Goal: Information Seeking & Learning: Find specific fact

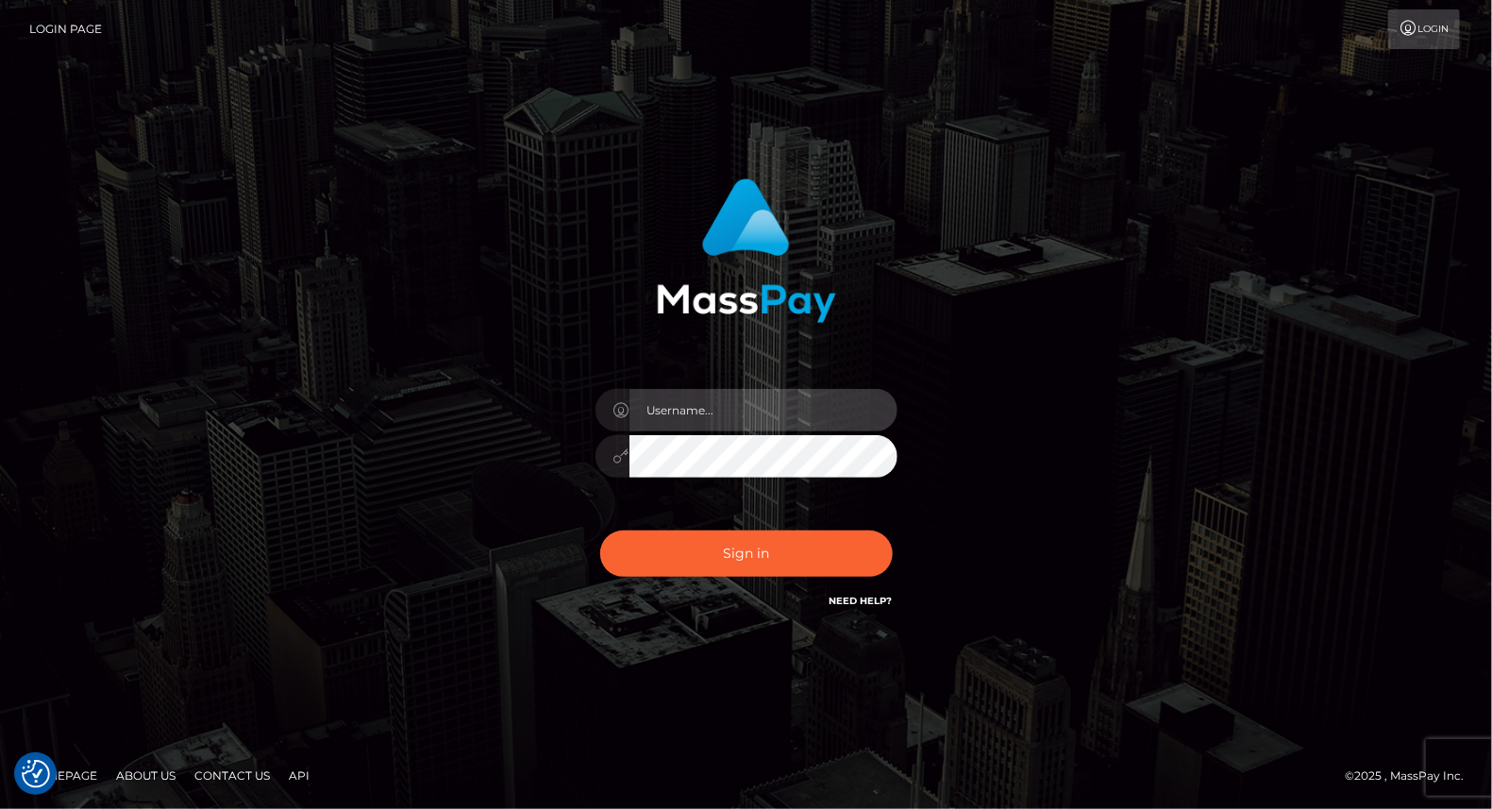
click at [676, 415] on input "text" at bounding box center [763, 410] width 268 height 42
type input "yjoshi"
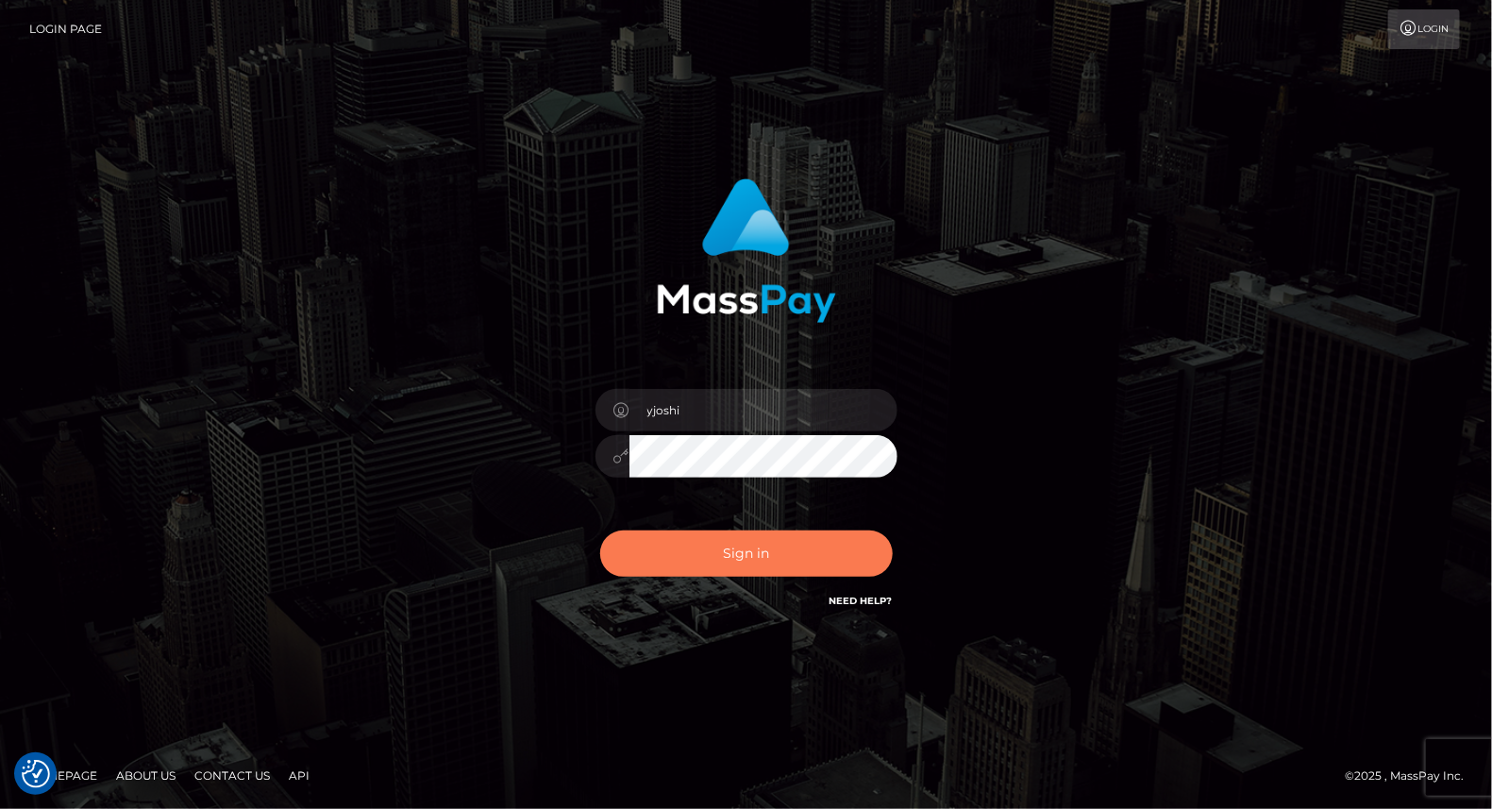
click at [751, 574] on button "Sign in" at bounding box center [746, 553] width 292 height 46
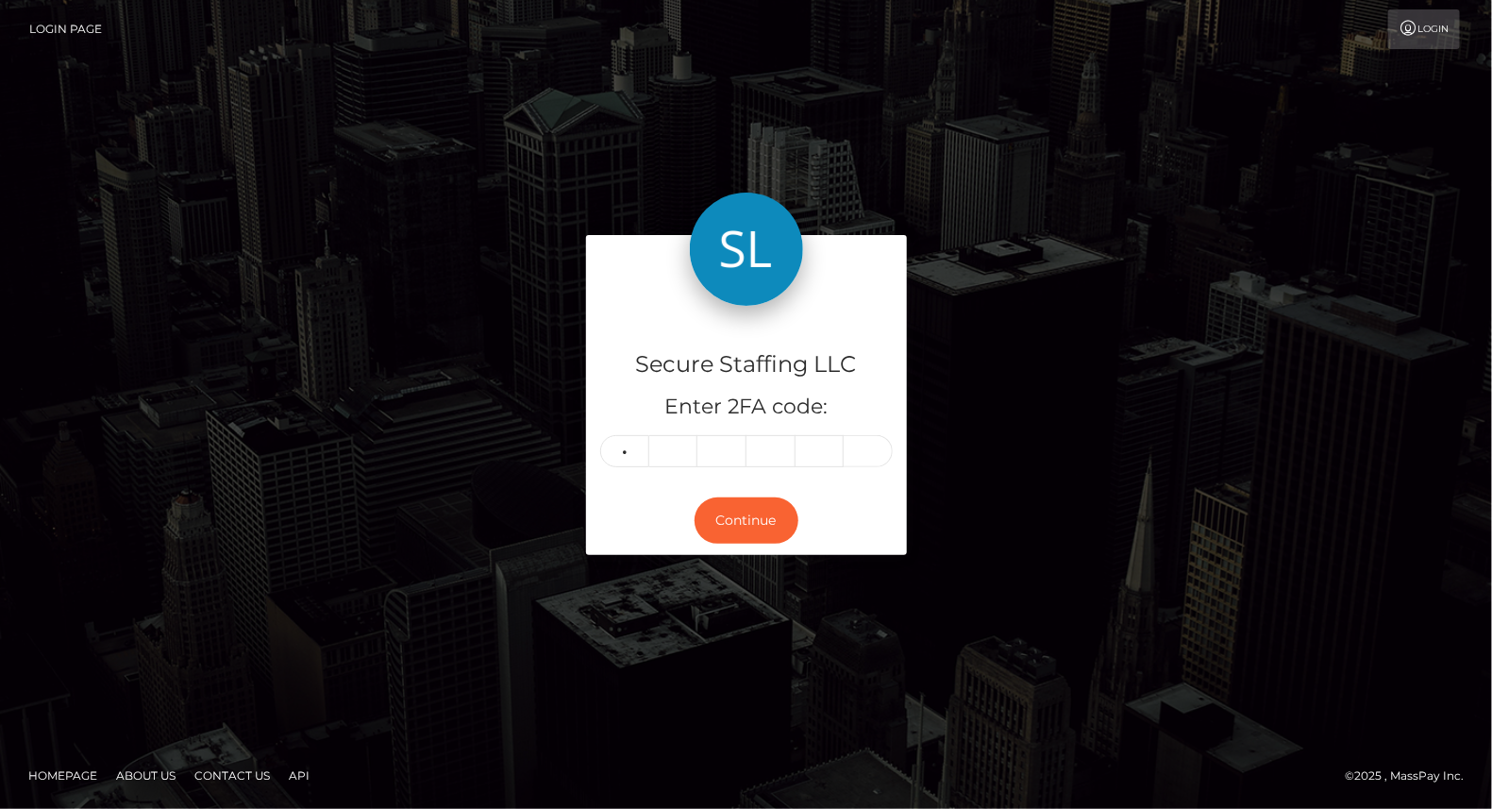
type input "2"
type input "4"
type input "6"
type input "3"
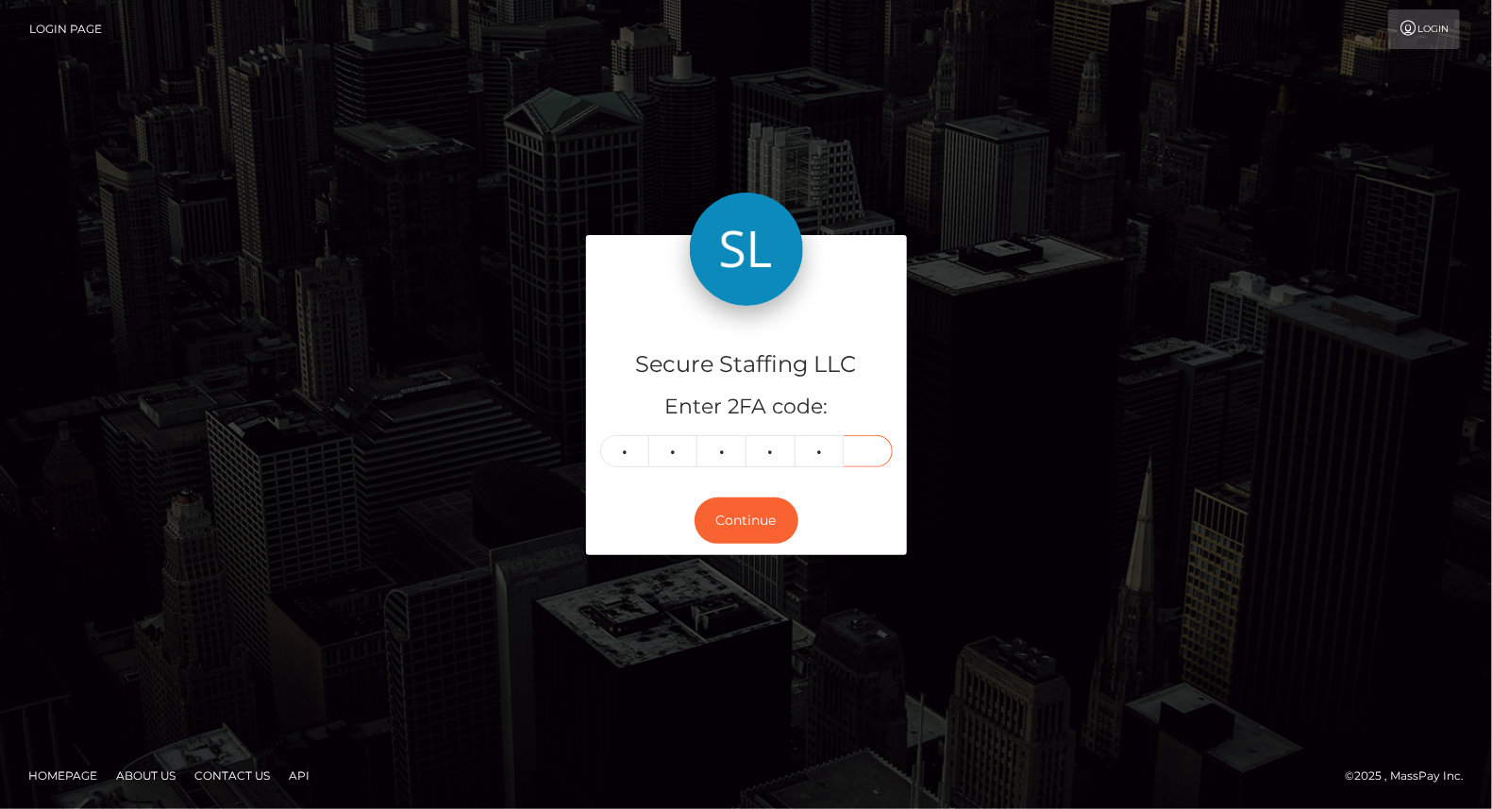
type input "1"
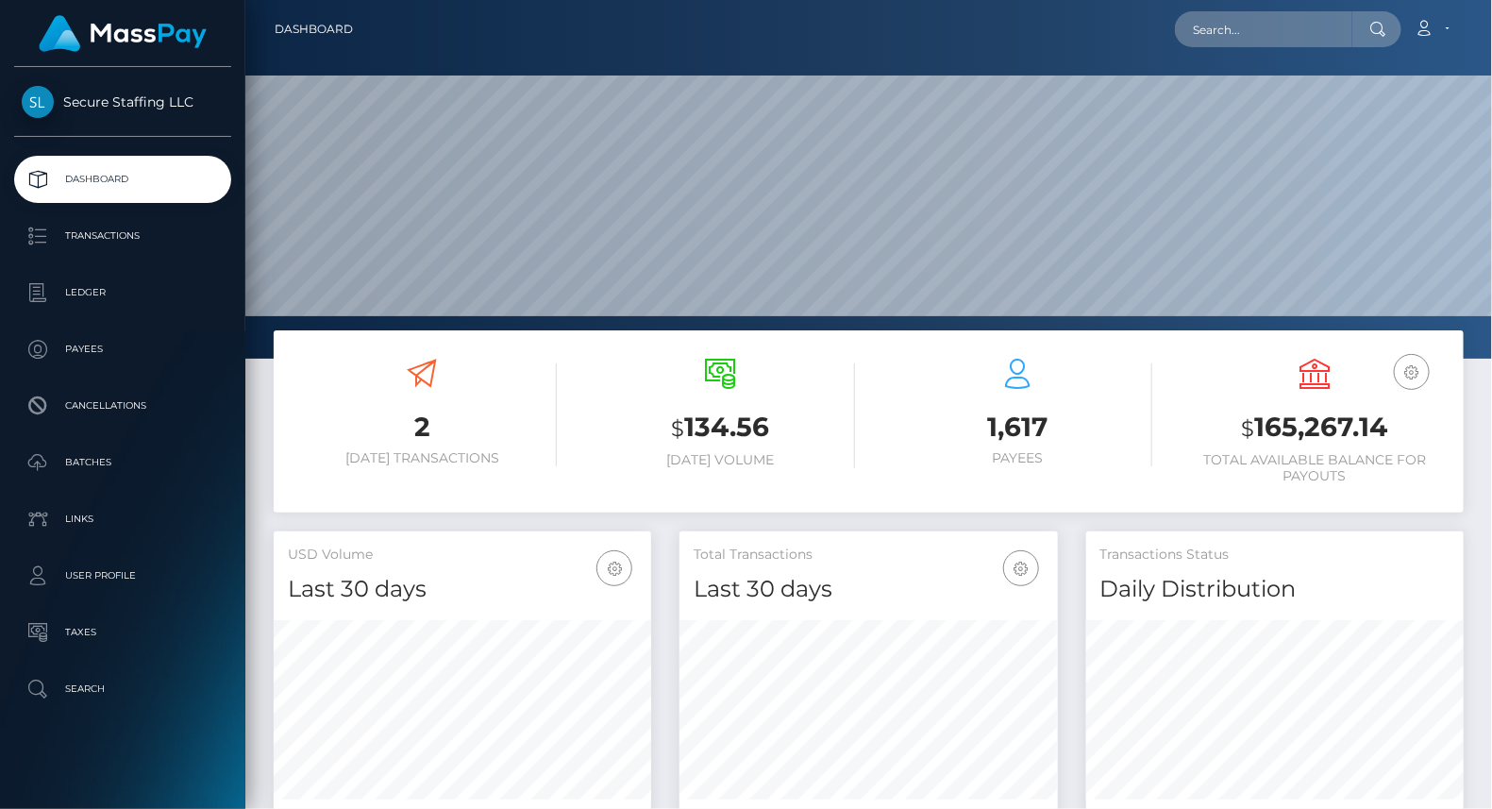
scroll to position [334, 377]
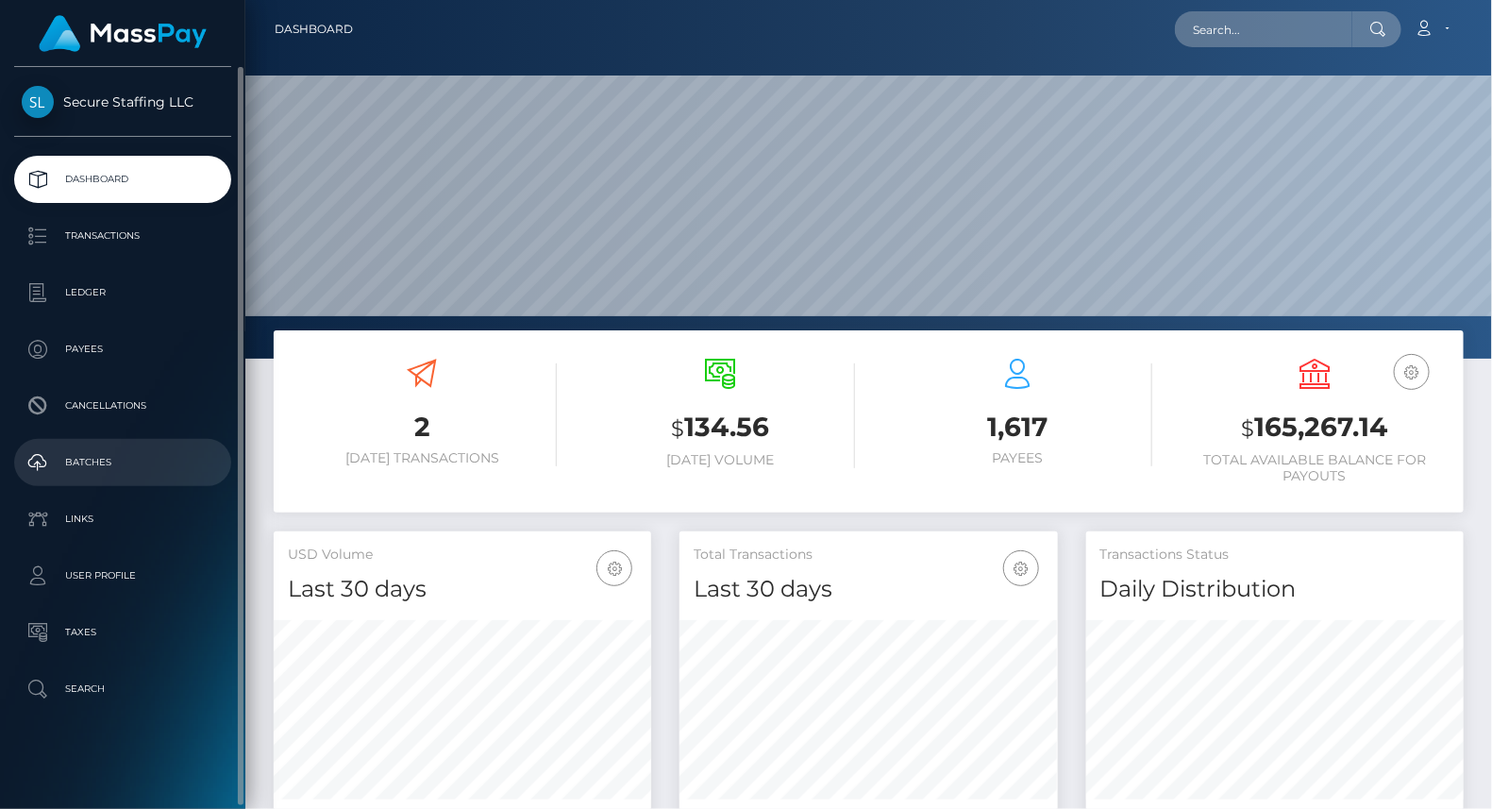
click at [126, 455] on p "Batches" at bounding box center [123, 462] width 202 height 28
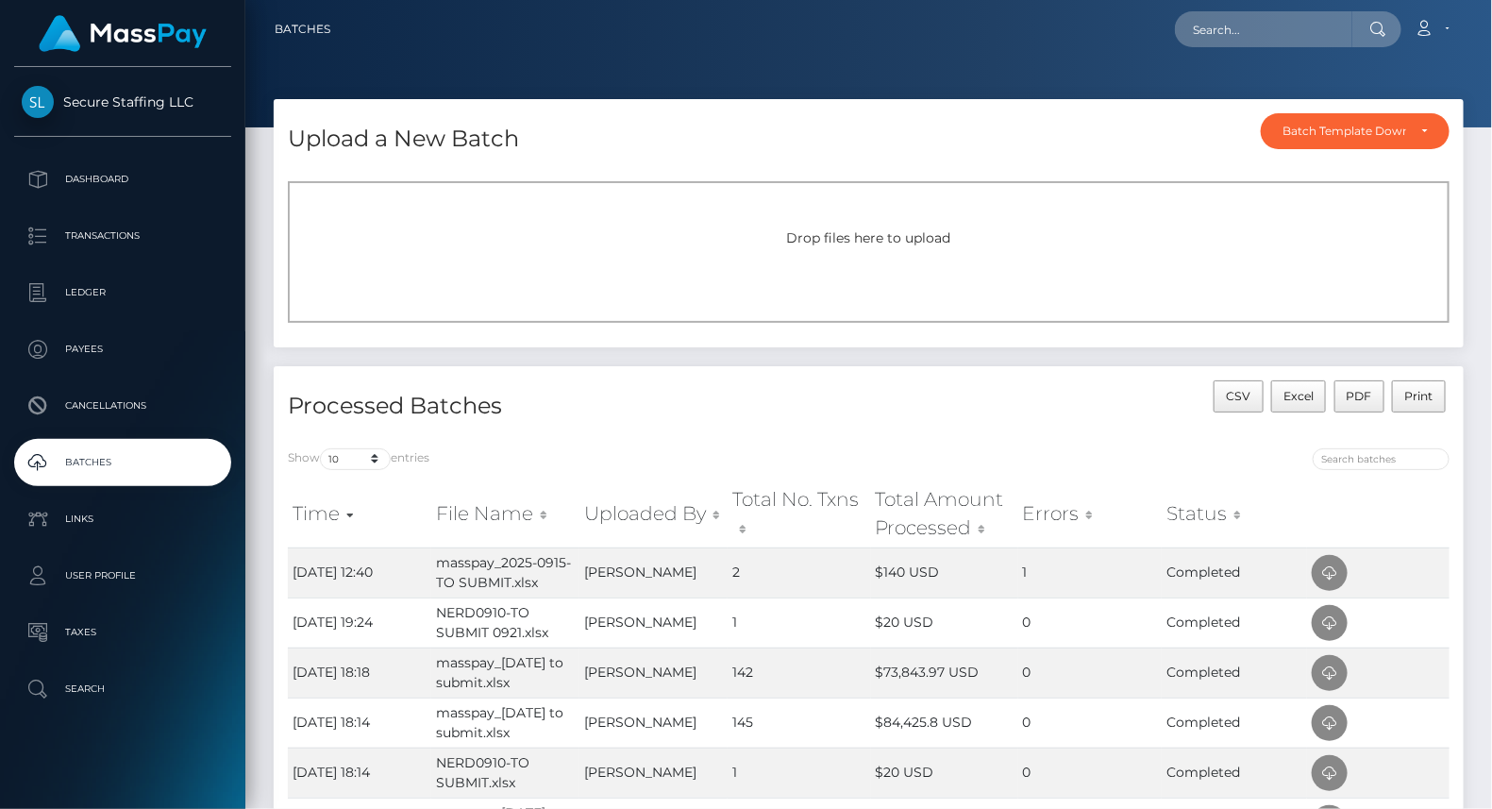
click at [858, 228] on div "Drop files here to upload" at bounding box center [869, 238] width 1120 height 20
click at [1333, 673] on icon at bounding box center [1329, 673] width 23 height 24
click at [1337, 572] on icon at bounding box center [1329, 573] width 23 height 24
click at [821, 230] on span "Drop files here to upload" at bounding box center [869, 237] width 164 height 17
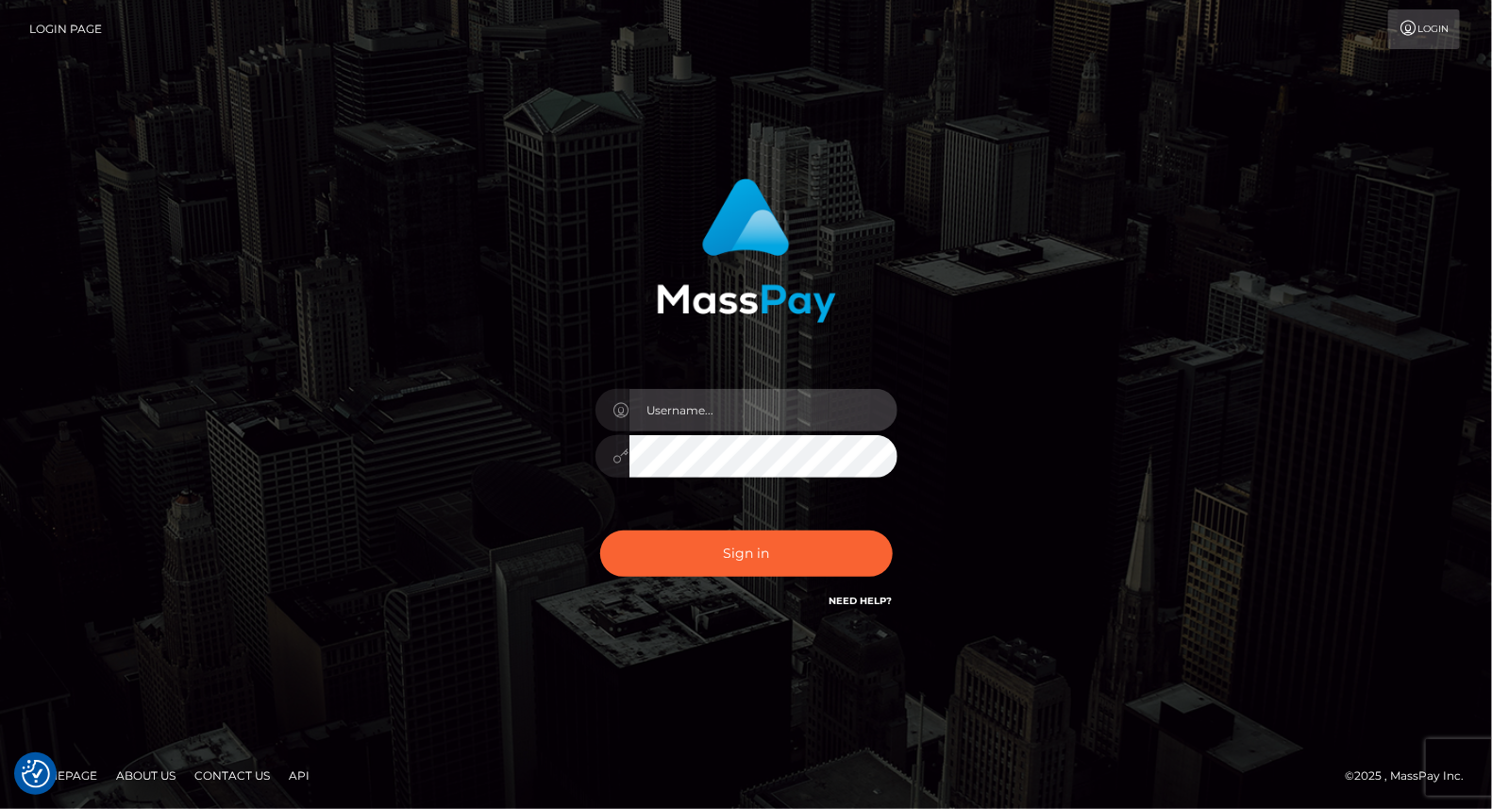
click at [746, 410] on input "text" at bounding box center [763, 410] width 268 height 42
type input "yjoshi"
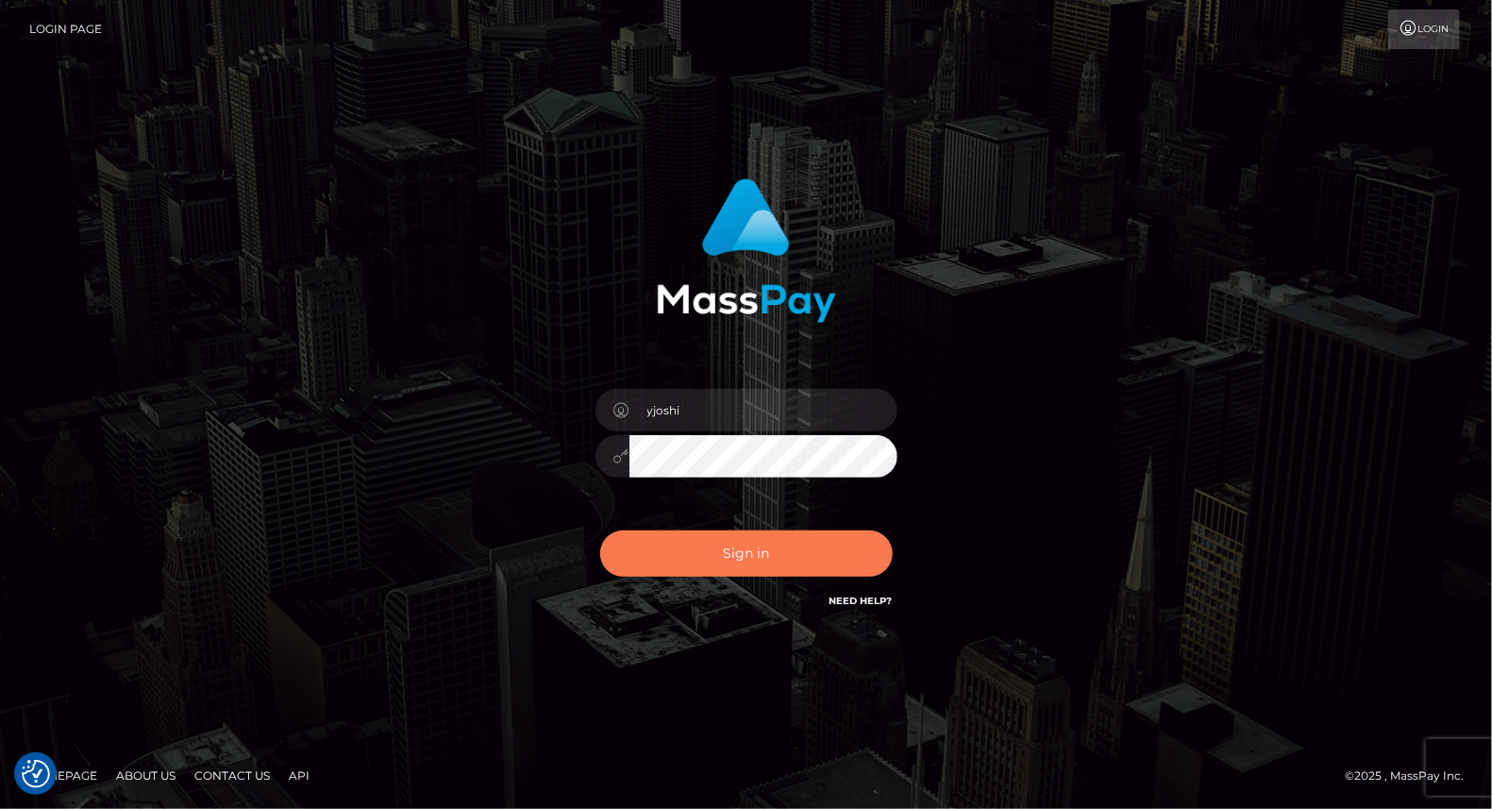
click at [758, 544] on button "Sign in" at bounding box center [746, 553] width 292 height 46
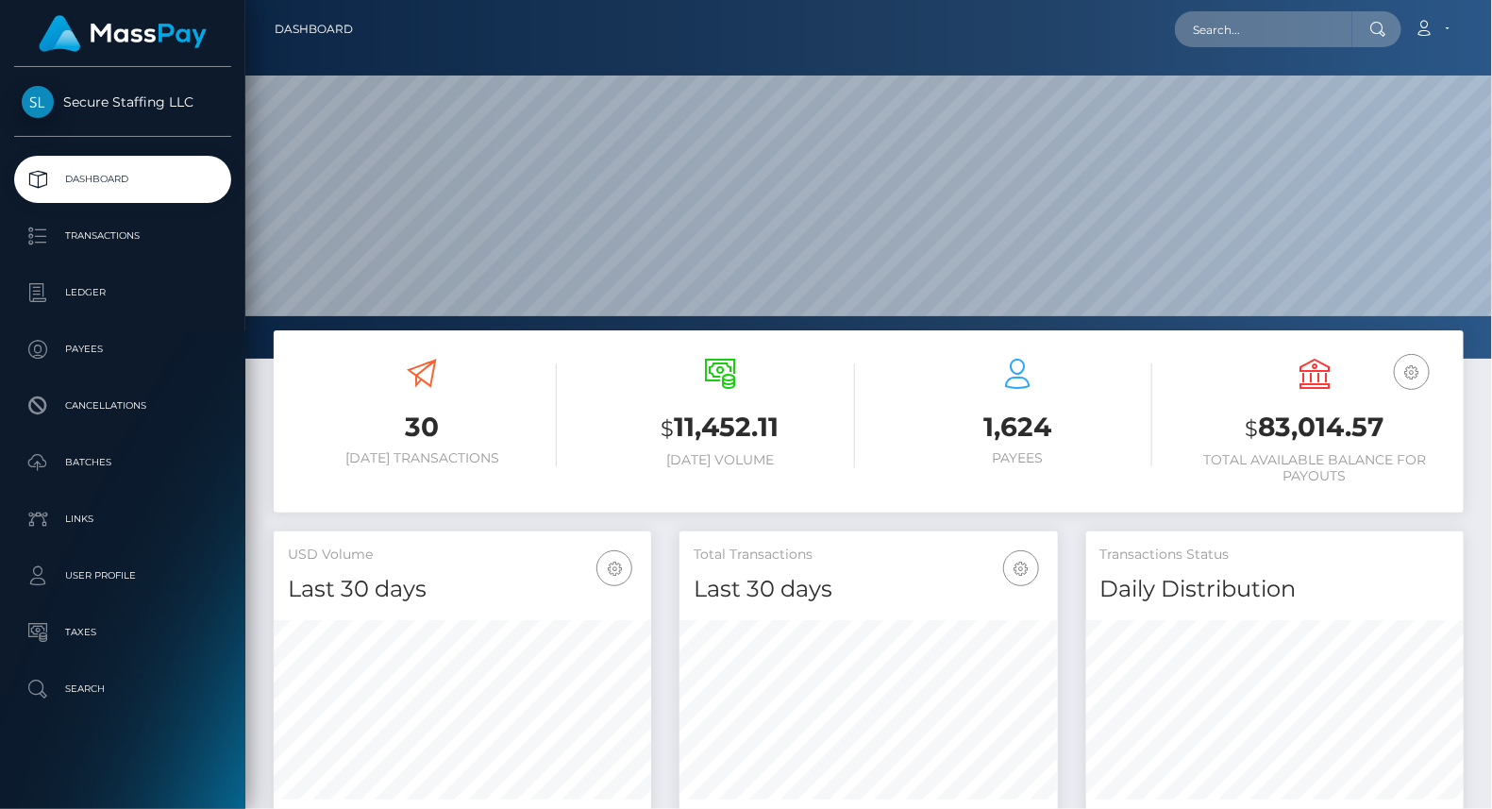
scroll to position [334, 377]
click at [1245, 31] on input "text" at bounding box center [1263, 29] width 177 height 36
paste input "[EMAIL_ADDRESS][DOMAIN_NAME]"
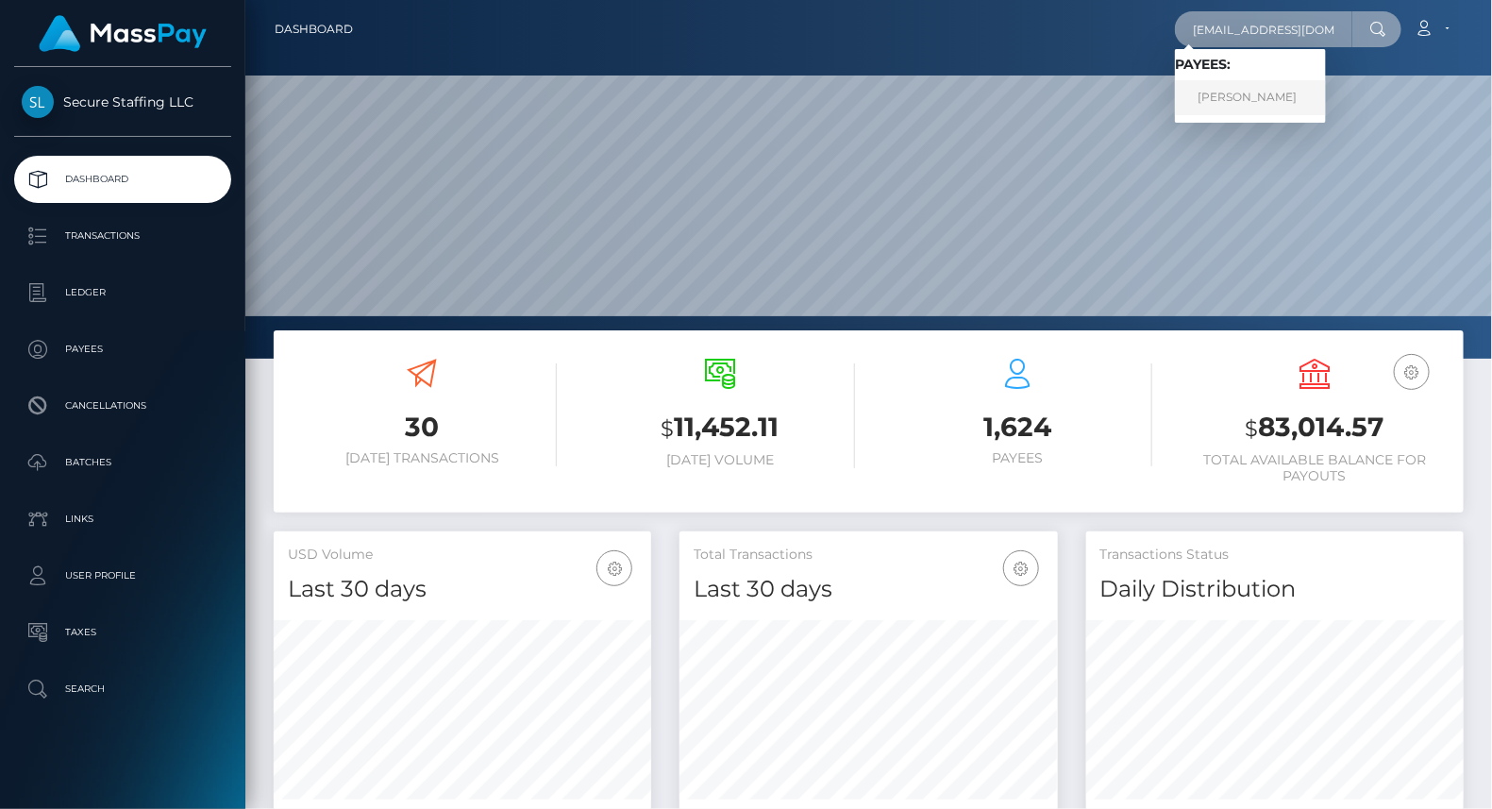
type input "[EMAIL_ADDRESS][DOMAIN_NAME]"
click at [1265, 87] on link "Iaroslav Grigorev" at bounding box center [1250, 97] width 151 height 35
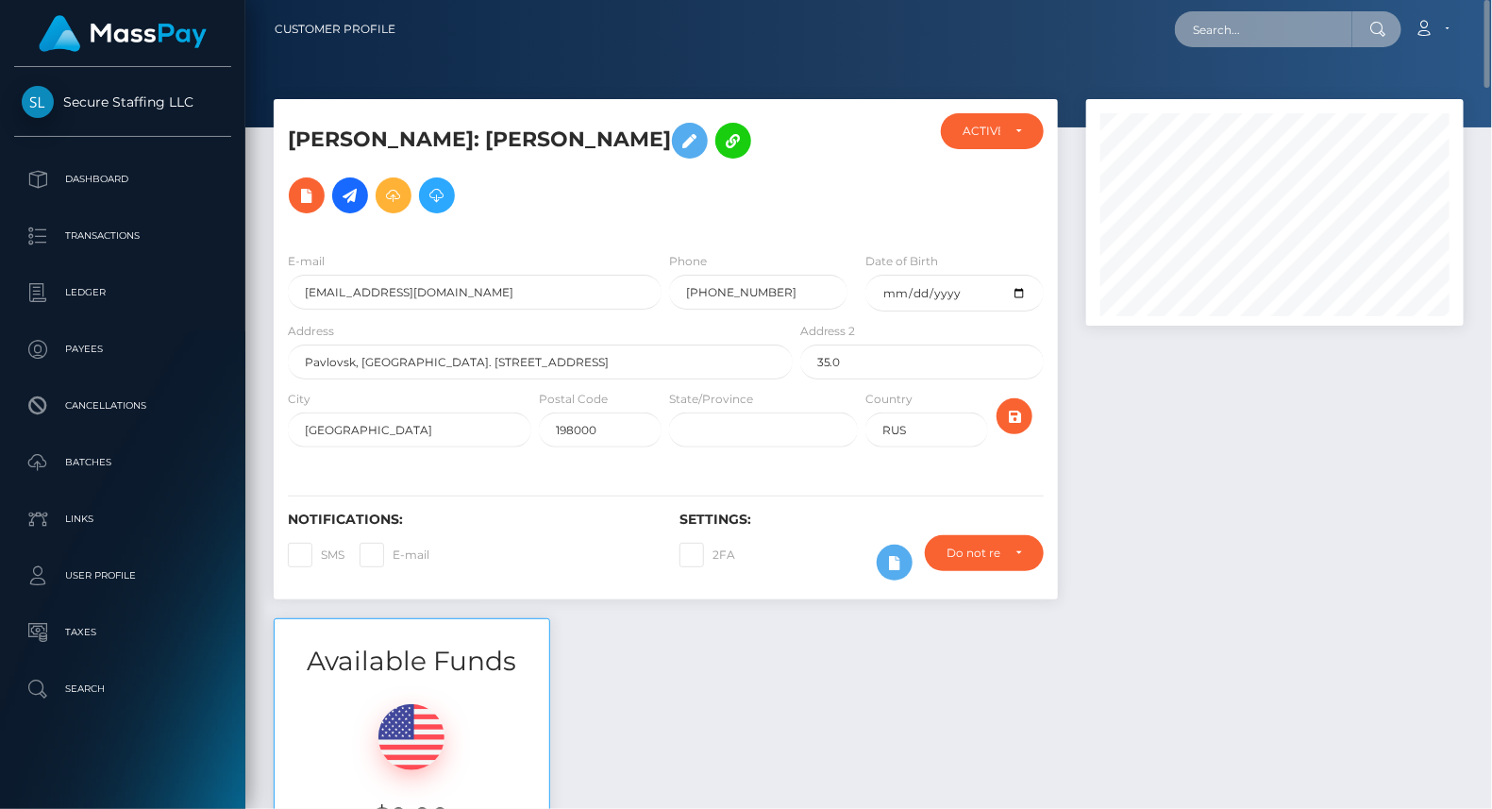
click at [1261, 34] on input "text" at bounding box center [1263, 29] width 177 height 36
paste input "sherbakov.jenia2015@yandex.ru"
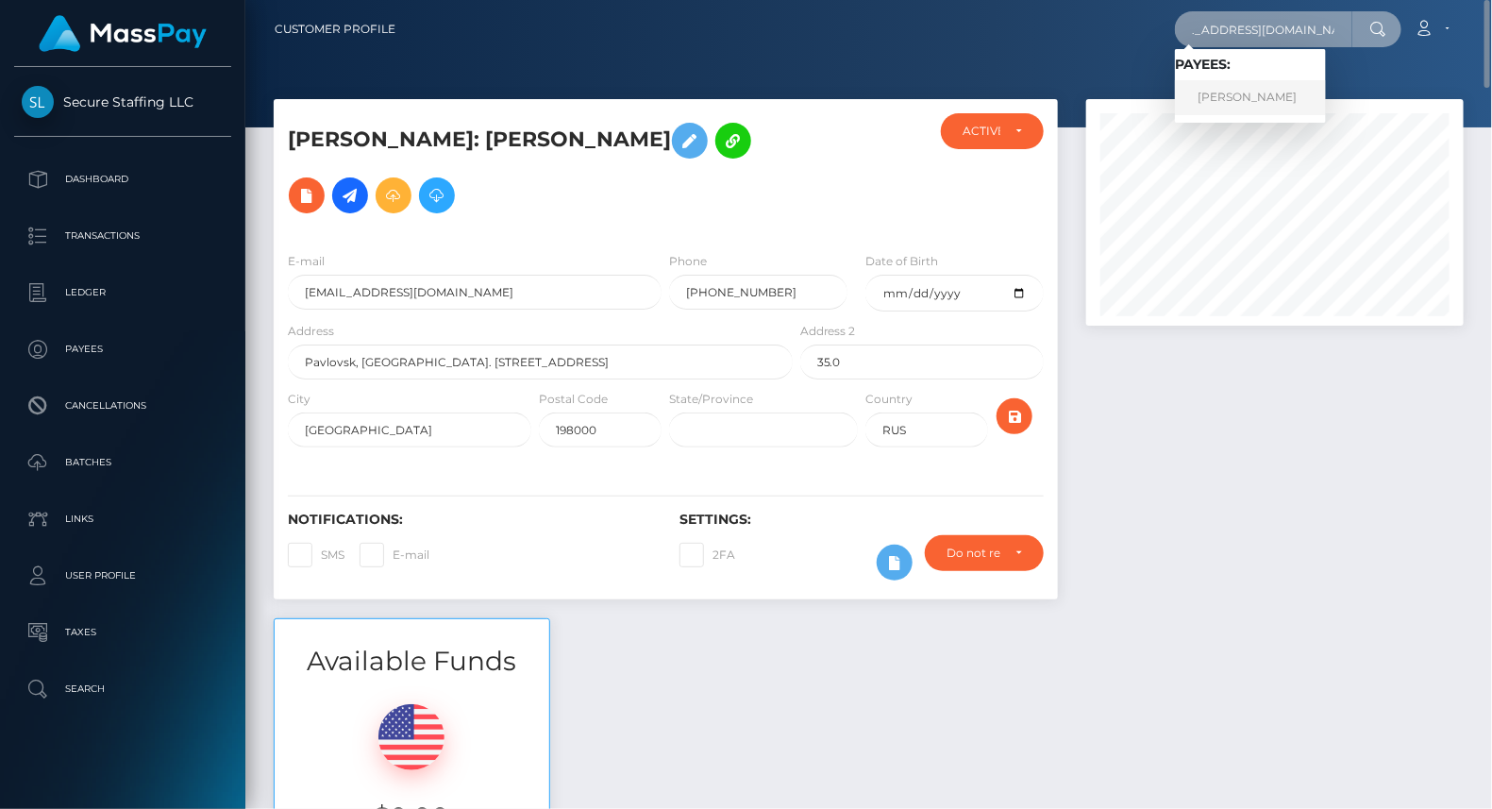
type input "sherbakov.jenia2015@yandex.ru"
click at [1273, 95] on link "Iaroslav Antonovich Grigorev" at bounding box center [1250, 97] width 151 height 35
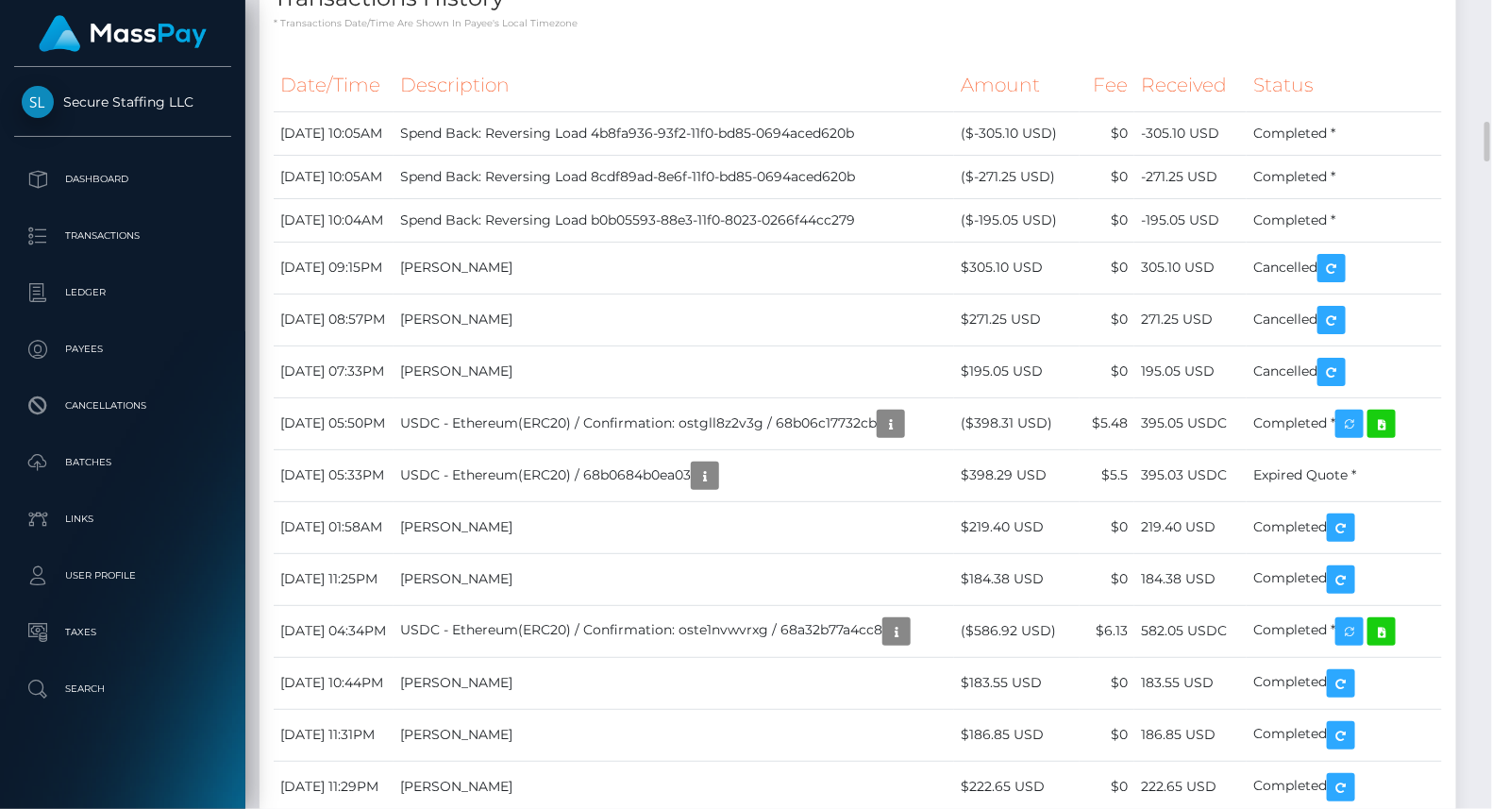
scroll to position [2009, 0]
